Goal: Find specific page/section: Find specific page/section

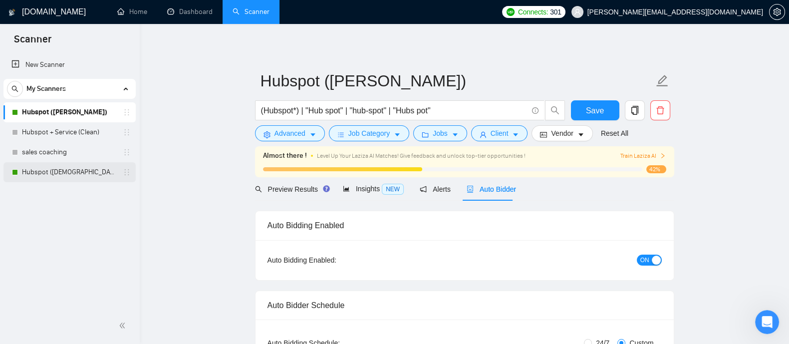
click at [78, 174] on link "Hubspot ([DEMOGRAPHIC_DATA])" at bounding box center [69, 172] width 95 height 20
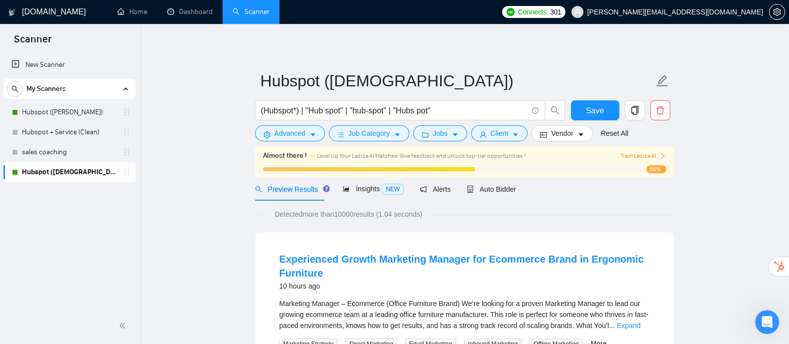
drag, startPoint x: 60, startPoint y: 111, endPoint x: 421, endPoint y: 121, distance: 361.3
click at [60, 111] on link "Hubspot ([PERSON_NAME])" at bounding box center [69, 112] width 95 height 20
